Goal: Contribute content

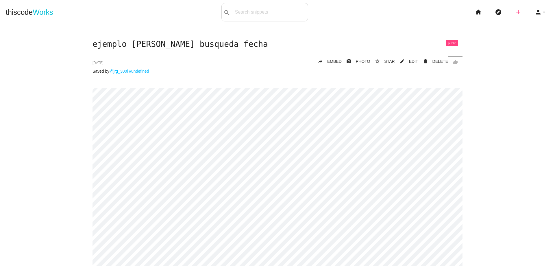
click at [515, 11] on icon "add" at bounding box center [518, 12] width 7 height 18
click at [515, 11] on icon "code" at bounding box center [518, 10] width 7 height 6
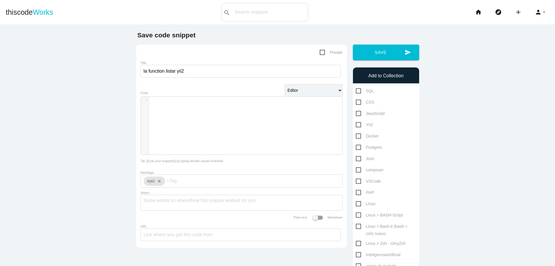
type input "la function listar yii2"
click at [269, 124] on div "​ x 1 ​" at bounding box center [246, 130] width 210 height 66
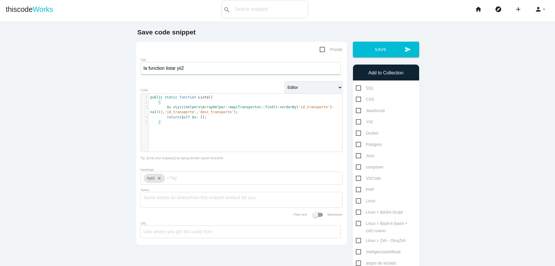
scroll to position [0, 0]
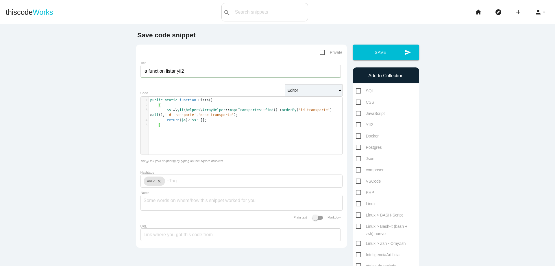
click at [356, 124] on span "YII2" at bounding box center [364, 124] width 17 height 7
click at [356, 124] on input "YII2" at bounding box center [358, 123] width 4 height 4
checkbox input "true"
click at [380, 54] on button "send Save" at bounding box center [386, 52] width 66 height 16
